Goal: Information Seeking & Learning: Learn about a topic

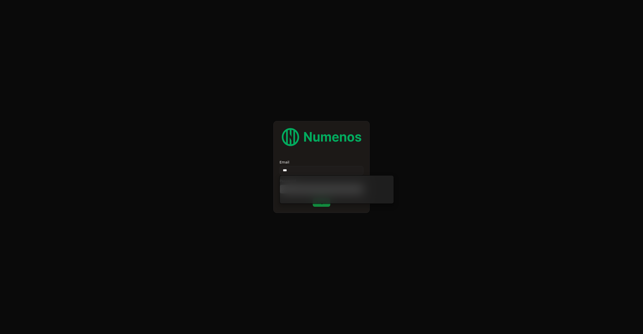
type input "****"
type input "**********"
click at [315, 202] on button "Login" at bounding box center [322, 201] width 18 height 9
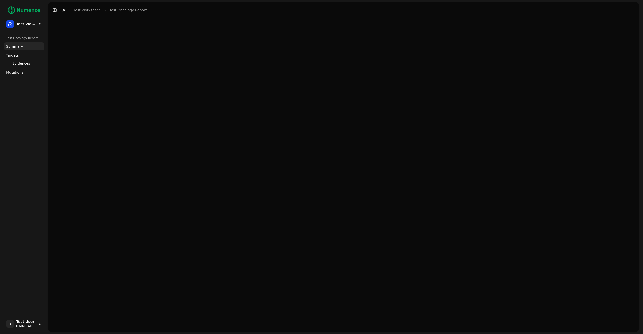
click at [14, 69] on link "Mutations" at bounding box center [24, 72] width 40 height 8
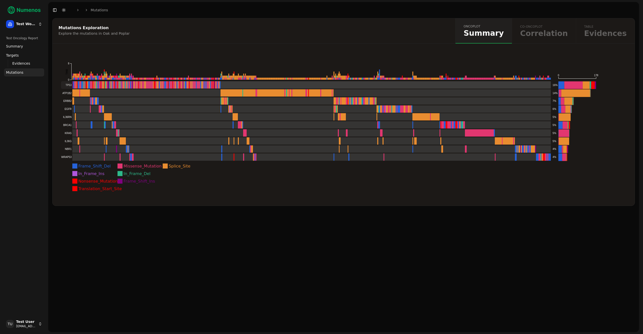
click at [295, 85] on rect at bounding box center [306, 85] width 490 height 8
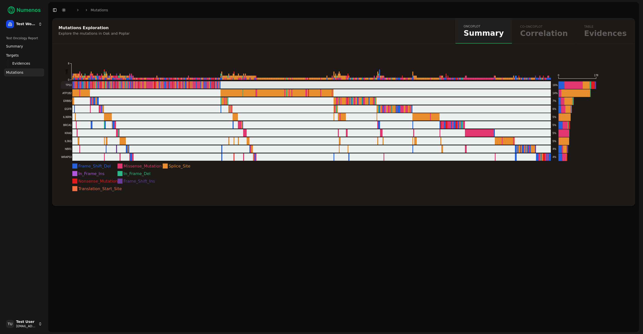
click at [416, 84] on rect at bounding box center [306, 85] width 490 height 8
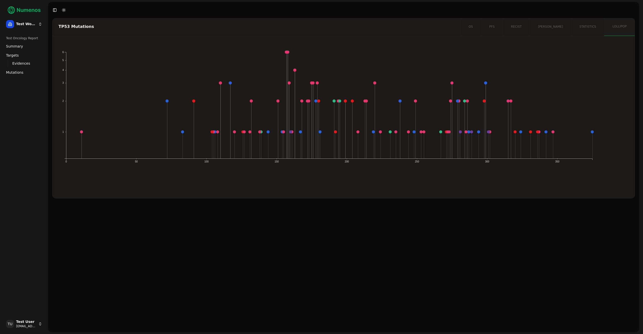
click at [24, 326] on html "Test Workspace Test Oncology Report Summary Targets Evidences Exploration Mutat…" at bounding box center [321, 167] width 643 height 334
click at [50, 324] on div "Log out" at bounding box center [73, 324] width 54 height 8
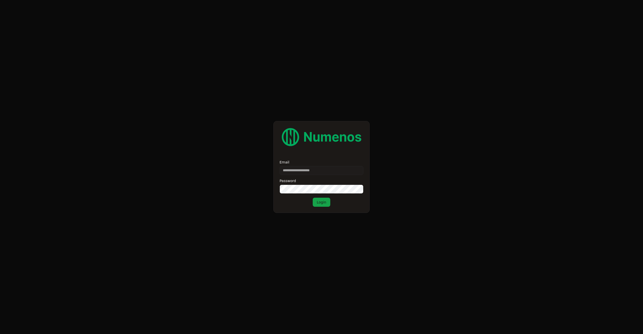
type input "**********"
click at [320, 199] on button "Login" at bounding box center [322, 201] width 18 height 9
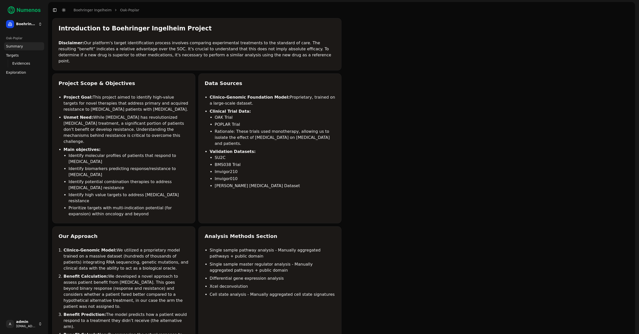
click at [20, 73] on span "Exploration" at bounding box center [16, 72] width 20 height 5
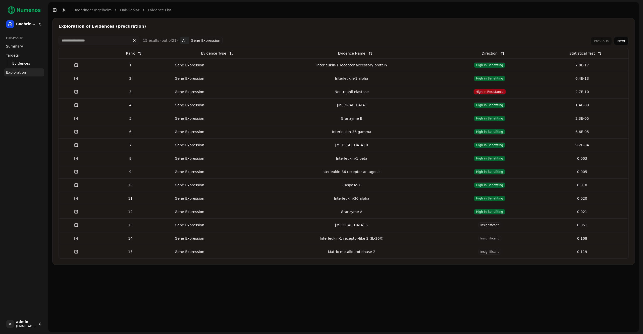
click at [199, 65] on div "Gene Expression" at bounding box center [189, 65] width 40 height 5
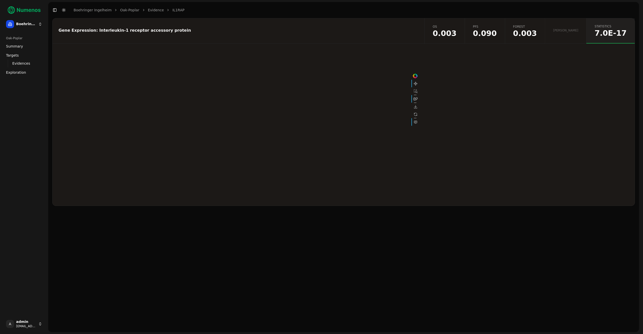
click at [537, 34] on span "0.003" at bounding box center [525, 34] width 24 height 8
click at [497, 33] on span "0.090" at bounding box center [485, 34] width 24 height 8
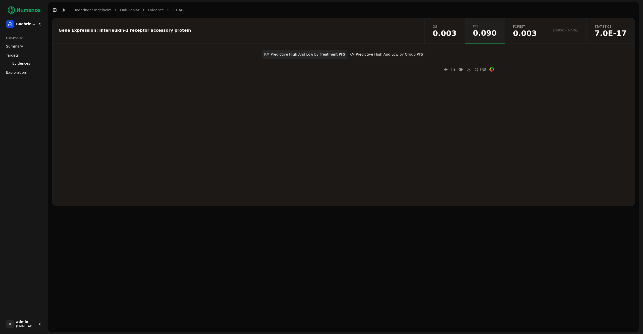
click at [457, 33] on span "0.003" at bounding box center [445, 34] width 24 height 8
click at [497, 35] on span "0.090" at bounding box center [485, 34] width 24 height 8
click at [19, 62] on span "Evidences" at bounding box center [21, 63] width 18 height 5
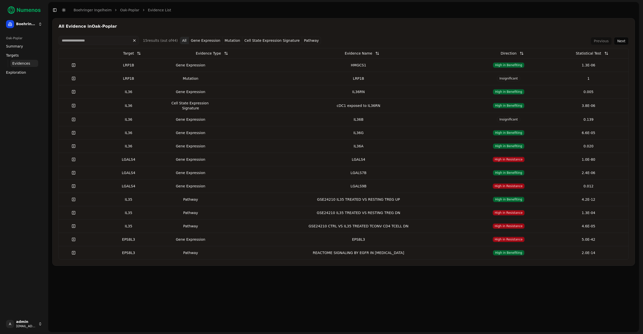
click at [229, 92] on td "Gene Expression" at bounding box center [209, 91] width 80 height 13
click at [15, 46] on span "Summary" at bounding box center [14, 46] width 17 height 5
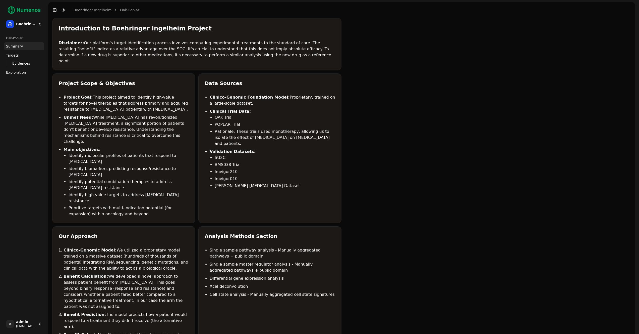
click at [32, 325] on html "Boehringer Ingelheim Oak-Poplar Summary Targets Evidences Exploration Mutations…" at bounding box center [319, 325] width 639 height 651
click at [68, 324] on div "Log out" at bounding box center [73, 324] width 54 height 8
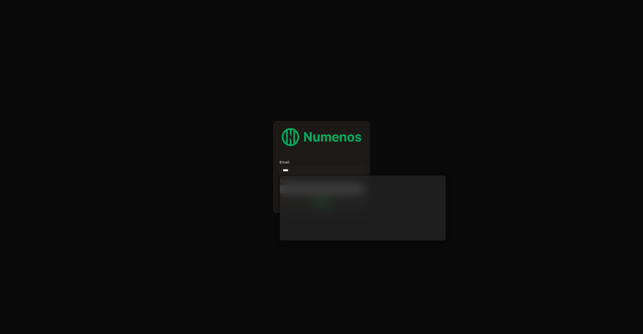
type input "****"
type input "**********"
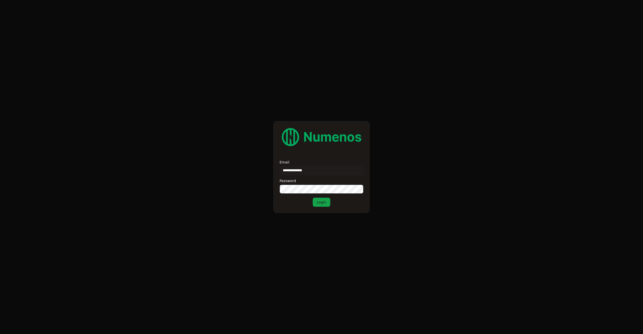
click at [320, 202] on button "Login" at bounding box center [322, 201] width 18 height 9
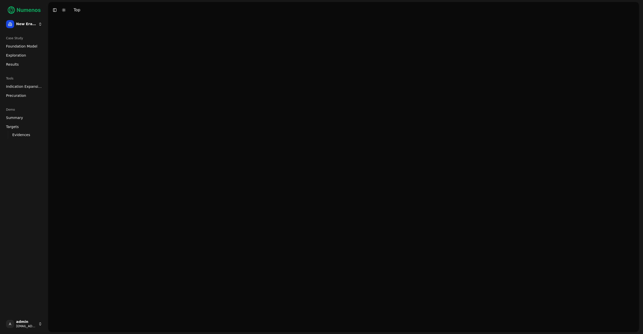
click at [77, 12] on div "Top" at bounding box center [77, 10] width 7 height 6
click at [77, 11] on div "Top" at bounding box center [77, 10] width 7 height 6
click at [71, 55] on div at bounding box center [343, 174] width 591 height 313
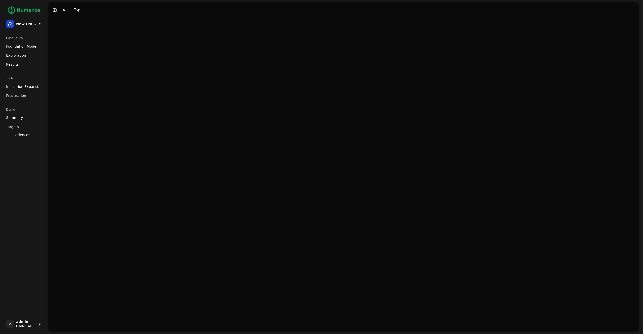
click at [17, 54] on span "Exploration" at bounding box center [16, 55] width 20 height 5
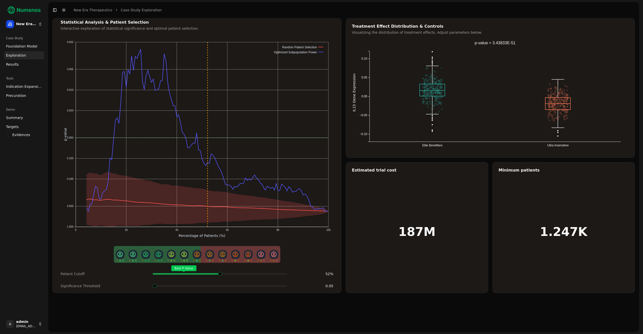
click at [200, 277] on div "Best P Value" at bounding box center [220, 273] width 134 height 10
click at [29, 40] on div "Case Study" at bounding box center [24, 38] width 40 height 8
click at [27, 45] on span "Foundation Model" at bounding box center [21, 46] width 31 height 5
